Goal: Task Accomplishment & Management: Use online tool/utility

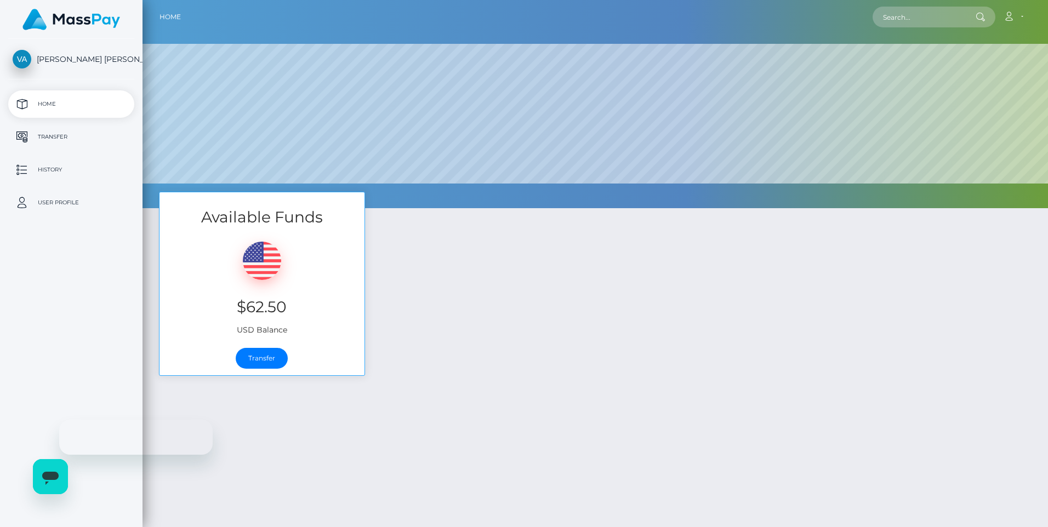
select select
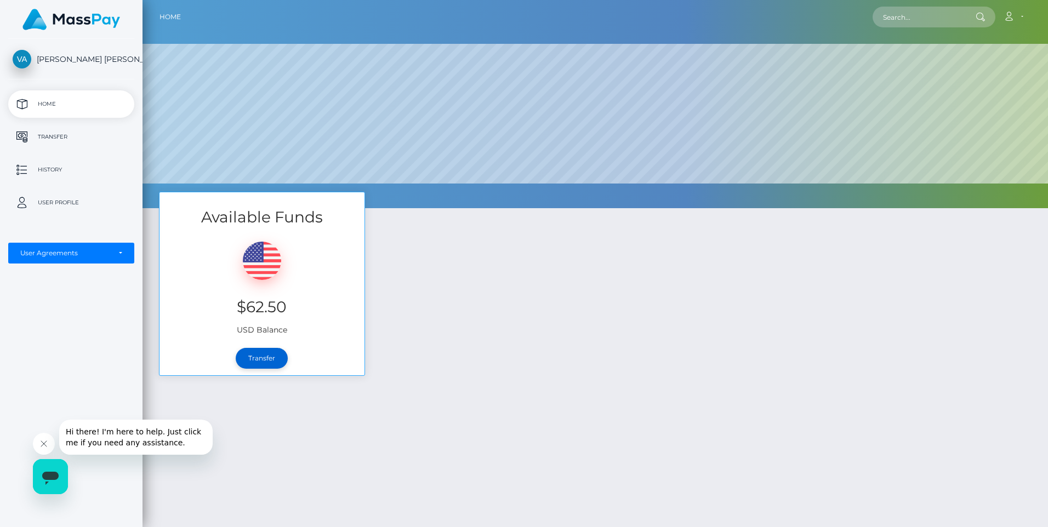
click at [268, 361] on link "Transfer" at bounding box center [262, 358] width 52 height 21
click at [849, 273] on div "Available Funds $62.50 USD Balance Transfer" at bounding box center [595, 289] width 889 height 195
click at [523, 330] on div "Available Funds $62.50 USD Balance Transfer" at bounding box center [595, 289] width 889 height 195
click at [266, 361] on link "Transfer" at bounding box center [262, 358] width 52 height 21
